Goal: Navigation & Orientation: Find specific page/section

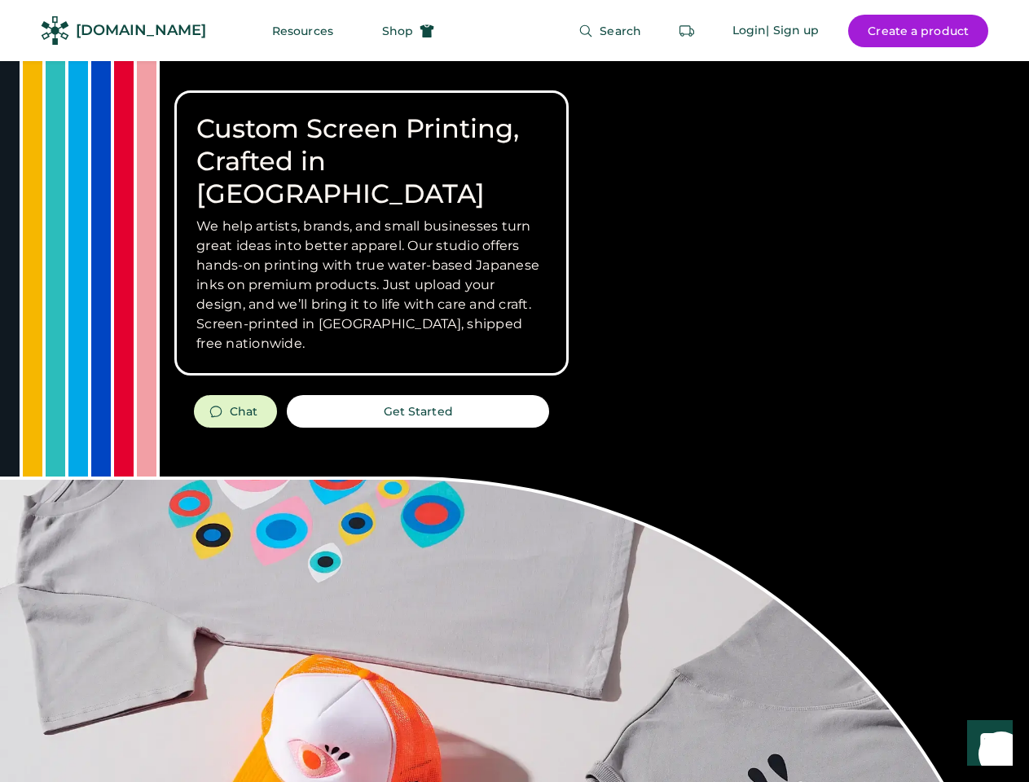
click at [514, 391] on div "Custom Screen Printing, Crafted in [GEOGRAPHIC_DATA] We help artists, brands, a…" at bounding box center [514, 578] width 1029 height 1035
click at [514, 421] on div "Custom Screen Printing, Crafted in [GEOGRAPHIC_DATA] We help artists, brands, a…" at bounding box center [514, 578] width 1029 height 1035
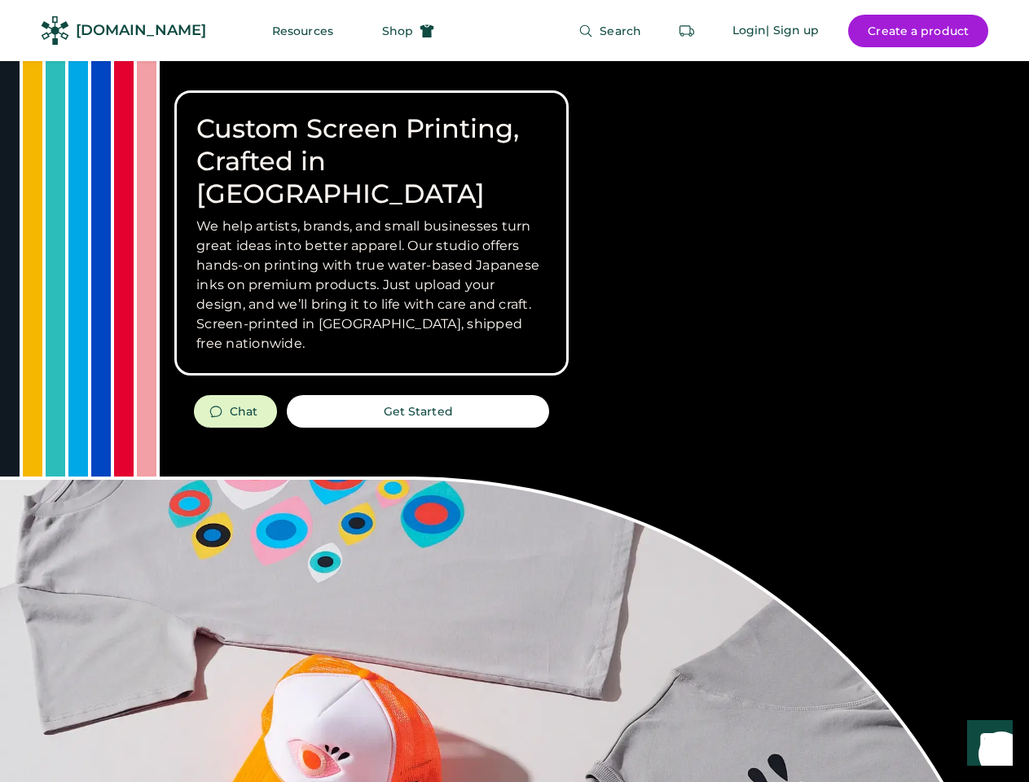
click at [514, 421] on div "Custom Screen Printing, Crafted in [GEOGRAPHIC_DATA] We help artists, brands, a…" at bounding box center [514, 578] width 1029 height 1035
click at [372, 233] on h3 "We help artists, brands, and small businesses turn great ideas into better appa…" at bounding box center [371, 285] width 350 height 137
click at [372, 217] on h3 "We help artists, brands, and small businesses turn great ideas into better appa…" at bounding box center [371, 285] width 350 height 137
click at [372, 145] on h1 "Custom Screen Printing, Crafted in [GEOGRAPHIC_DATA]" at bounding box center [371, 161] width 350 height 98
